Goal: Feedback & Contribution: Leave review/rating

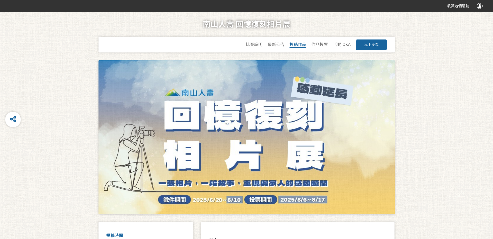
click at [298, 45] on span "投稿作品" at bounding box center [298, 44] width 17 height 5
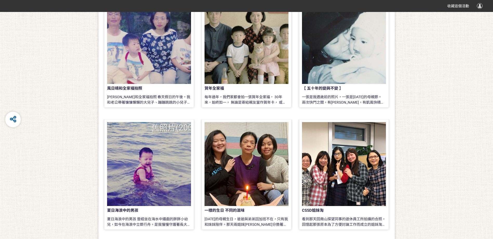
scroll to position [416, 0]
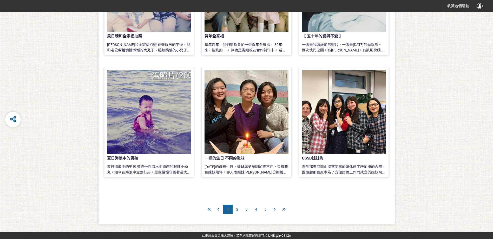
click at [347, 135] on div at bounding box center [344, 112] width 84 height 84
click at [344, 123] on div at bounding box center [344, 112] width 84 height 84
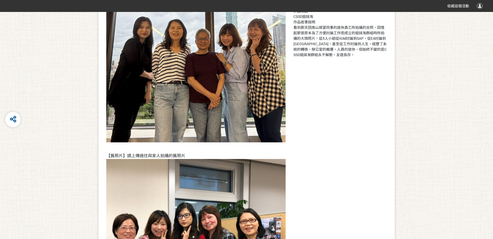
scroll to position [130, 0]
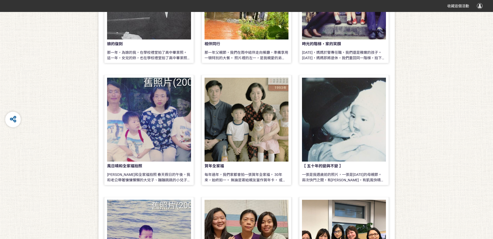
scroll to position [364, 0]
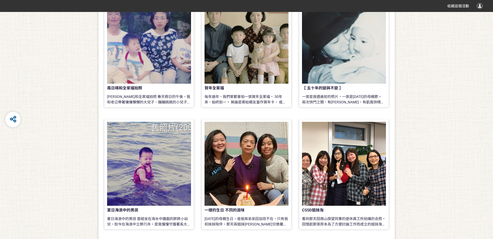
click at [347, 173] on div at bounding box center [344, 164] width 84 height 84
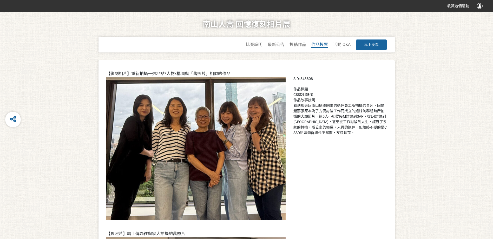
click at [319, 46] on span "作品投票" at bounding box center [320, 44] width 17 height 5
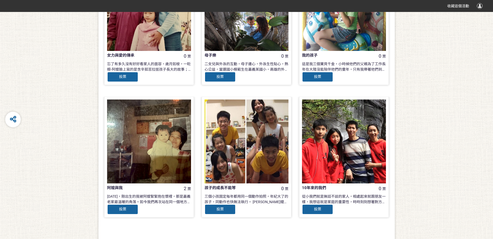
scroll to position [482, 0]
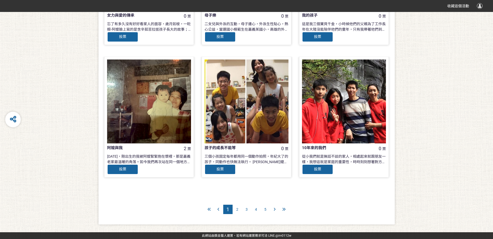
click at [265, 209] on span "5" at bounding box center [266, 210] width 2 height 4
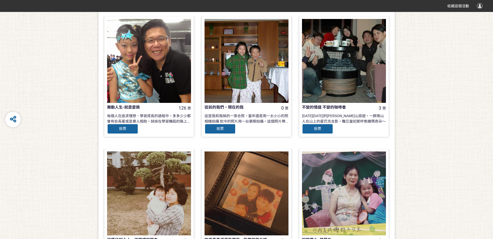
scroll to position [468, 0]
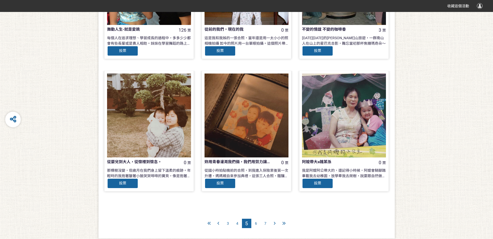
click at [265, 223] on span "7" at bounding box center [266, 224] width 2 height 4
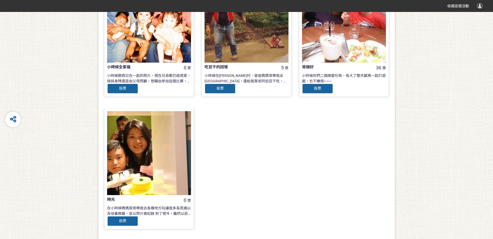
scroll to position [217, 0]
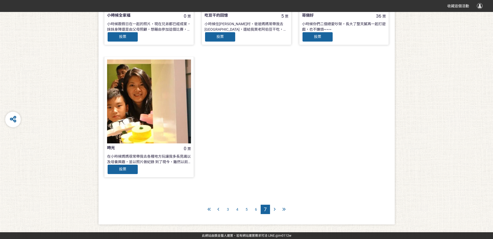
click at [227, 211] on div "3" at bounding box center [227, 209] width 9 height 9
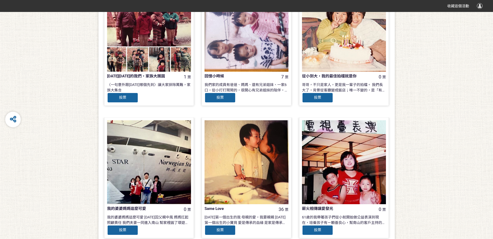
scroll to position [78, 0]
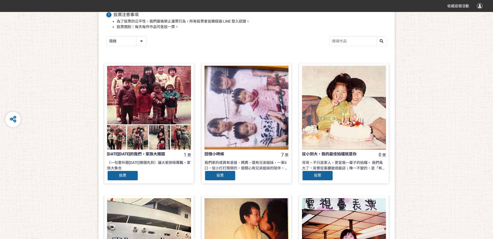
click at [154, 103] on div at bounding box center [149, 108] width 84 height 84
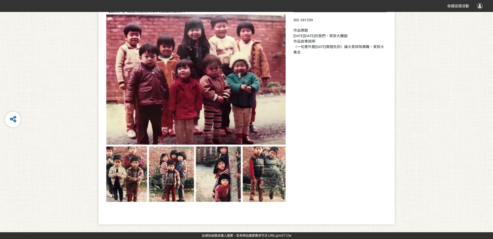
scroll to position [223, 0]
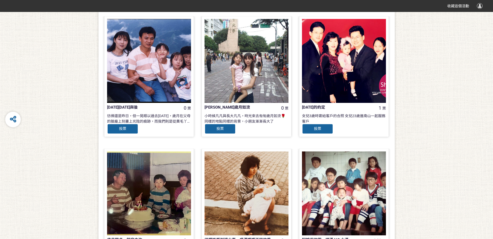
scroll to position [468, 0]
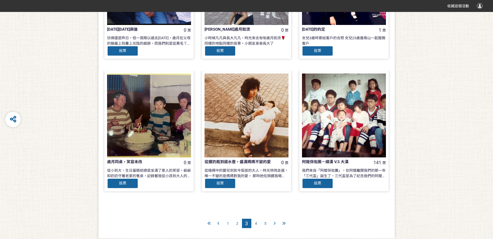
click at [237, 224] on span "2" at bounding box center [237, 224] width 2 height 4
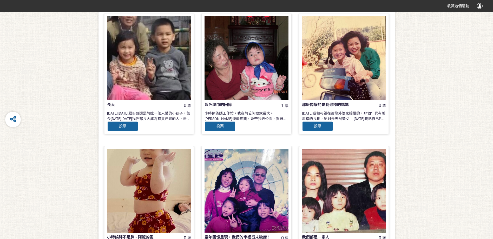
scroll to position [338, 0]
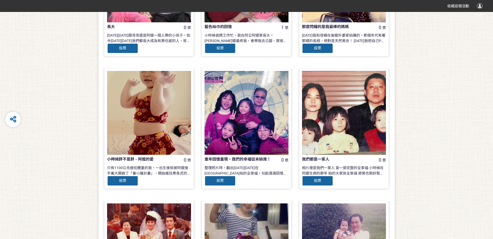
click at [151, 99] on div at bounding box center [149, 113] width 84 height 84
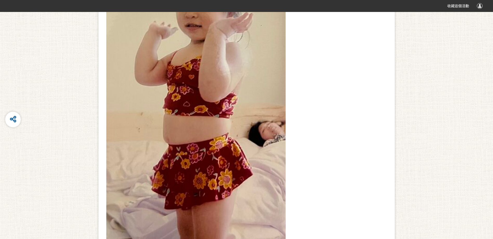
scroll to position [49, 0]
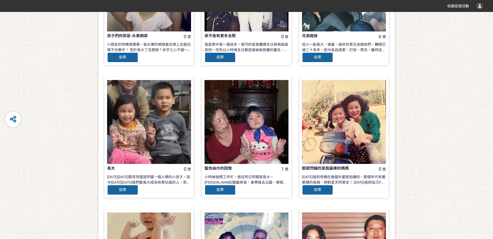
scroll to position [274, 0]
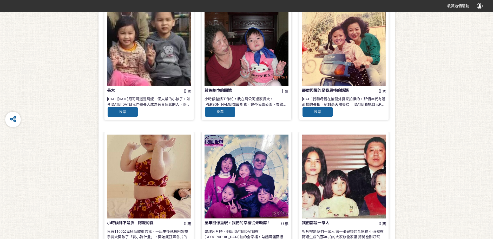
click at [147, 171] on div at bounding box center [149, 177] width 84 height 84
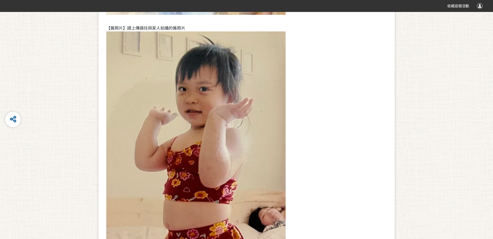
scroll to position [390, 0]
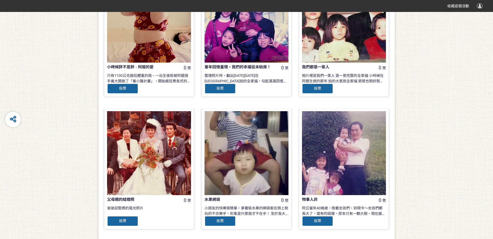
scroll to position [482, 0]
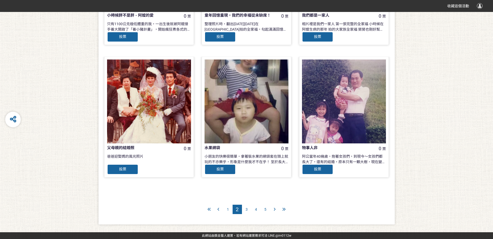
click at [339, 126] on div at bounding box center [344, 102] width 84 height 84
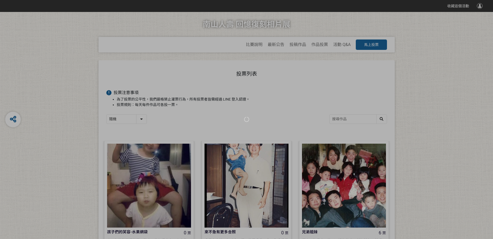
scroll to position [482, 0]
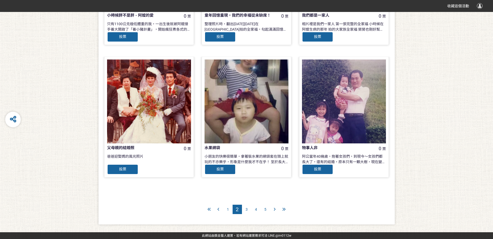
click at [216, 209] on div at bounding box center [218, 209] width 9 height 9
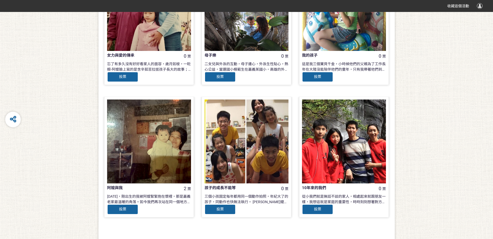
scroll to position [482, 0]
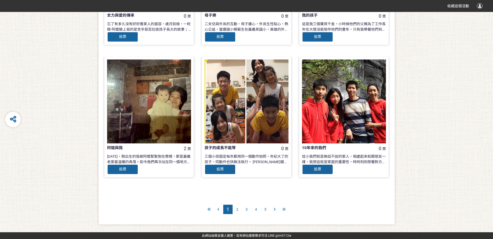
click at [237, 210] on span "2" at bounding box center [237, 210] width 2 height 4
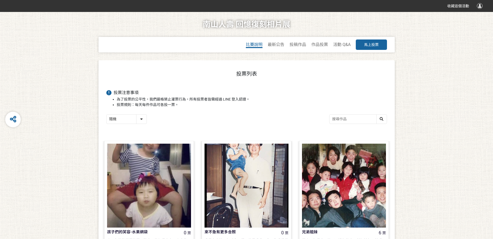
click at [254, 46] on span "比賽說明" at bounding box center [254, 44] width 17 height 5
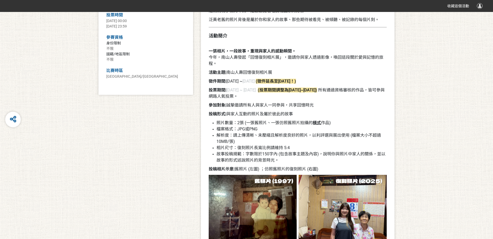
scroll to position [182, 0]
